Goal: Find specific page/section

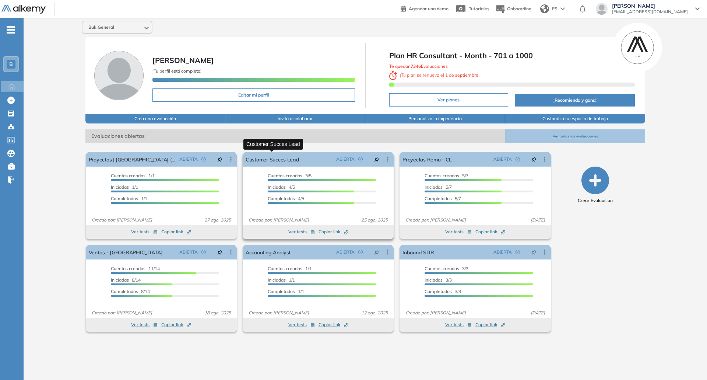
scroll to position [37, 0]
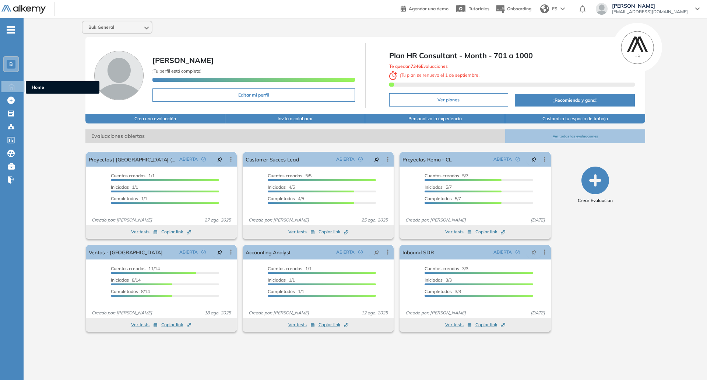
click at [13, 90] on icon at bounding box center [12, 87] width 6 height 6
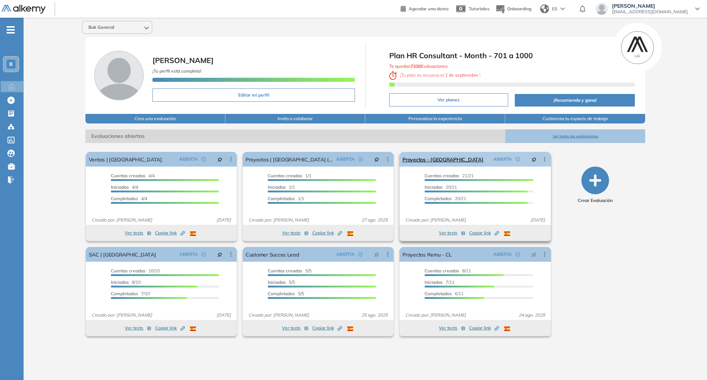
click at [441, 166] on link "Proyectos - Colombia" at bounding box center [443, 159] width 81 height 15
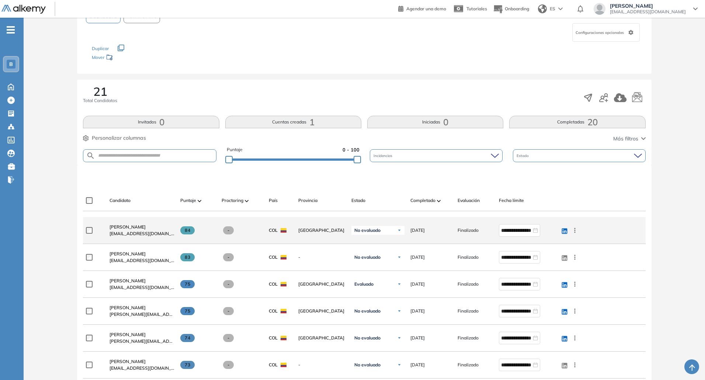
scroll to position [74, 0]
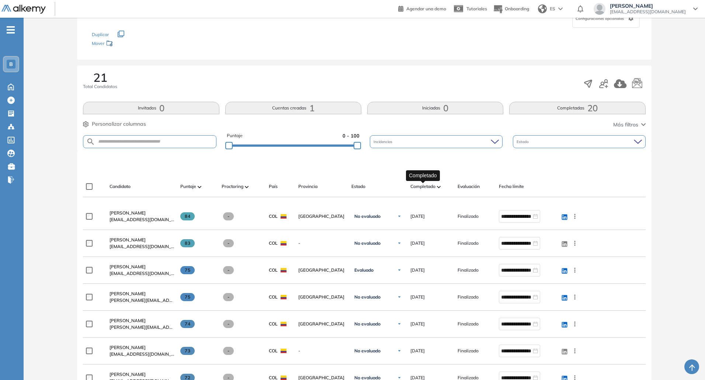
click at [427, 188] on span "Completado" at bounding box center [422, 186] width 25 height 7
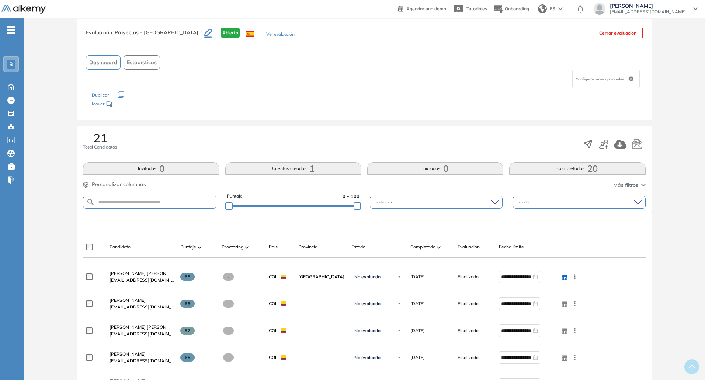
scroll to position [0, 0]
